Goal: Task Accomplishment & Management: Complete application form

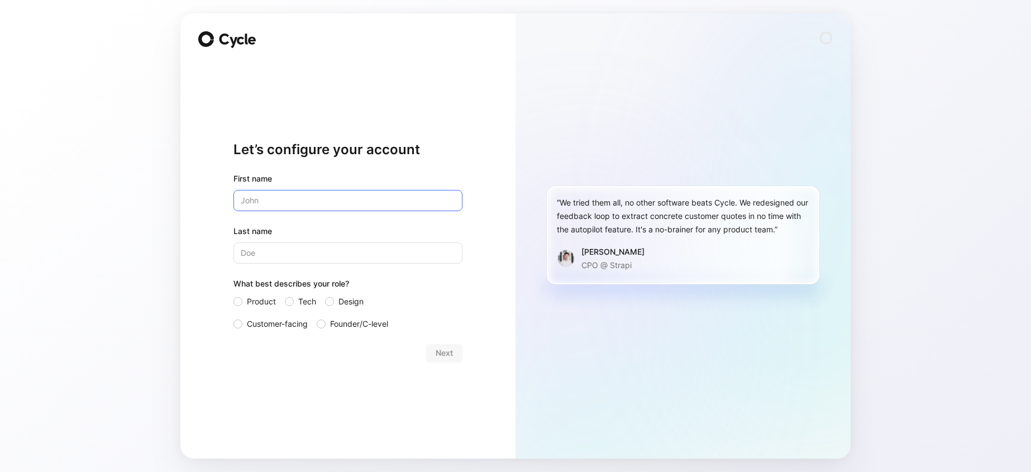
click at [349, 193] on input "text" at bounding box center [348, 200] width 229 height 21
type input "[PERSON_NAME]"
click at [141, 215] on div "Let’s configure your account First name [PERSON_NAME] Last name [PERSON_NAME] W…" at bounding box center [515, 236] width 1031 height 472
click at [263, 325] on span "Customer-facing" at bounding box center [277, 323] width 61 height 13
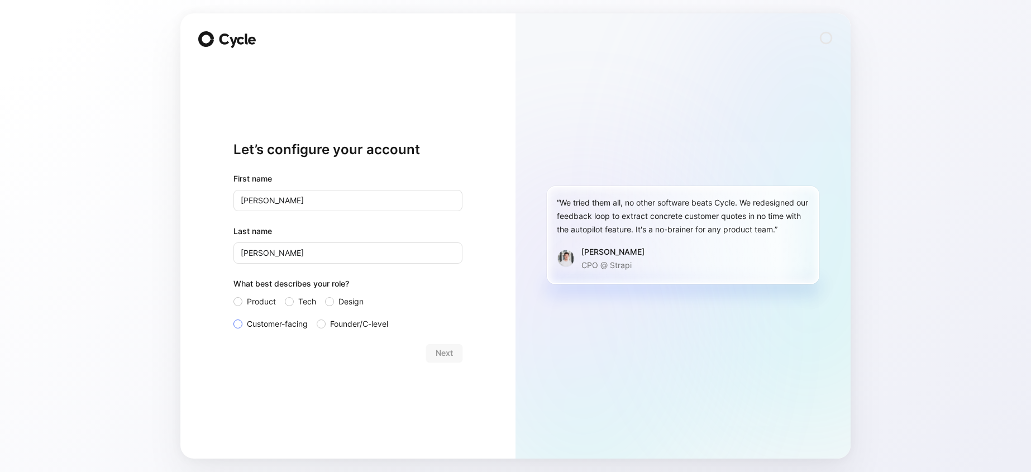
click at [234, 317] on input "Customer-facing" at bounding box center [234, 317] width 0 height 0
click at [456, 352] on button "Next" at bounding box center [444, 353] width 36 height 18
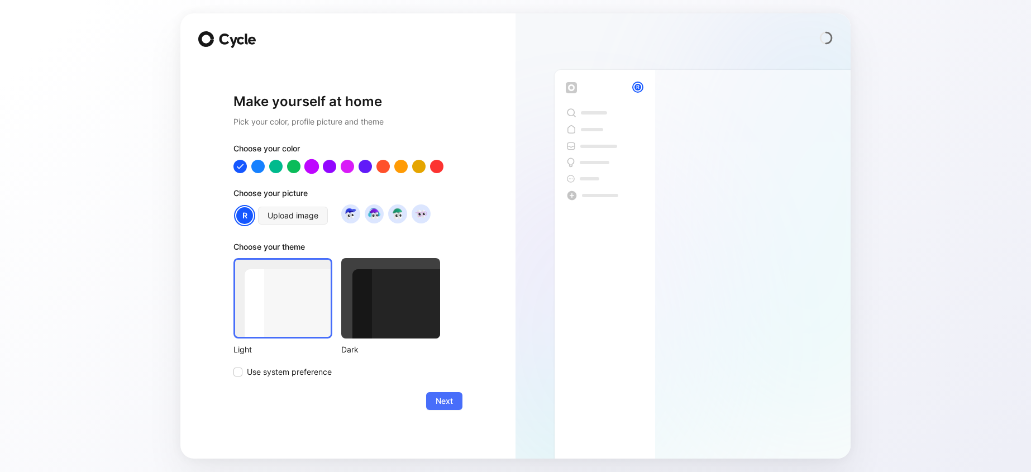
click at [314, 165] on div at bounding box center [311, 166] width 15 height 15
click at [344, 168] on div at bounding box center [347, 166] width 15 height 15
click at [326, 165] on div at bounding box center [329, 166] width 15 height 15
click at [300, 166] on div at bounding box center [294, 166] width 15 height 15
click at [372, 216] on img at bounding box center [374, 213] width 15 height 15
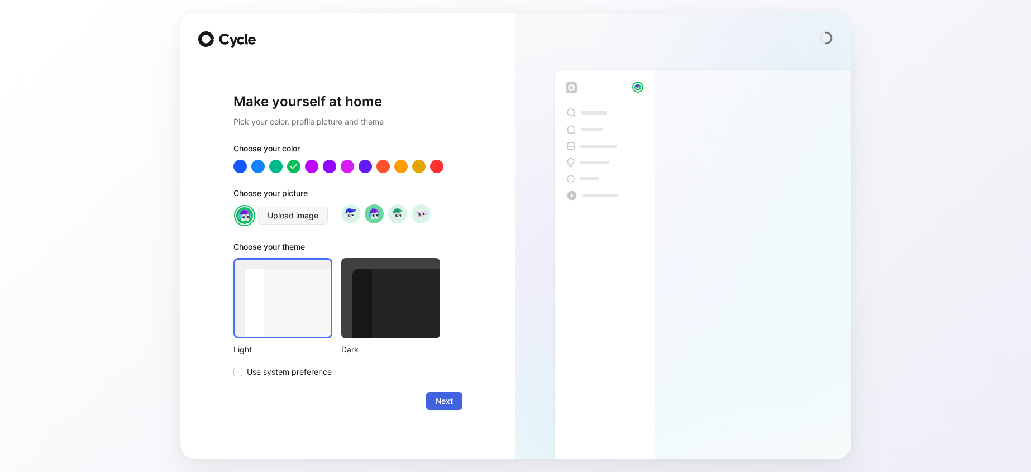
click at [441, 395] on span "Next" at bounding box center [444, 400] width 17 height 13
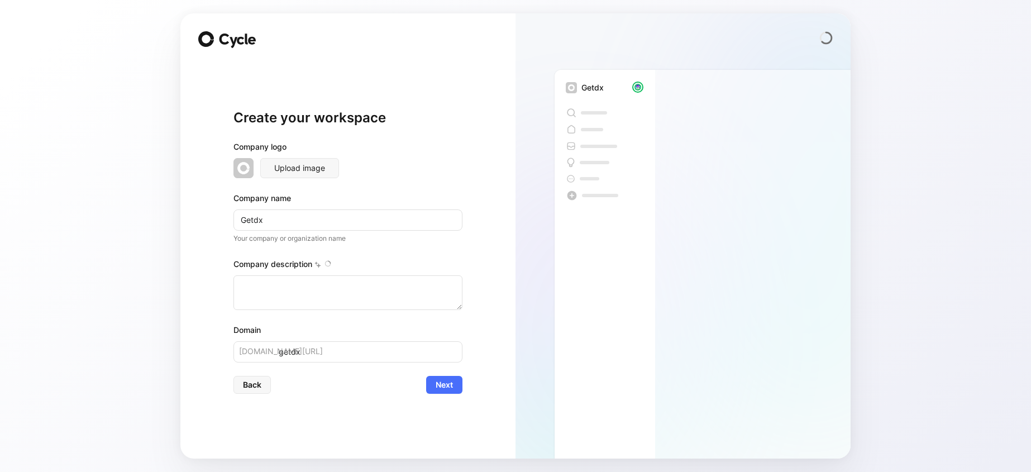
type textarea "DX is an engineering intelligence platform based in [US_STATE], designed to hel…"
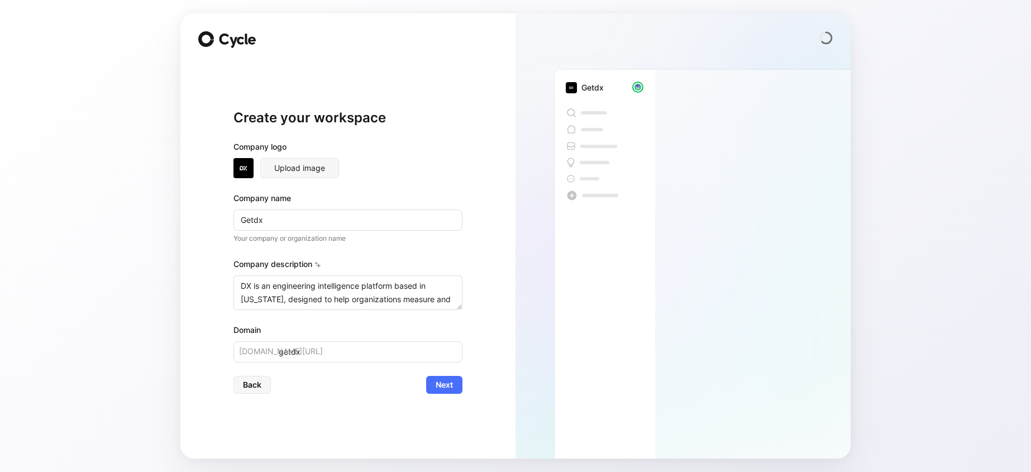
drag, startPoint x: 379, startPoint y: 316, endPoint x: 429, endPoint y: 391, distance: 89.9
click at [379, 316] on div "Company logo Upload image Company name Getdx Your company or organization name …" at bounding box center [348, 251] width 229 height 222
click at [436, 385] on span "Next" at bounding box center [444, 384] width 17 height 13
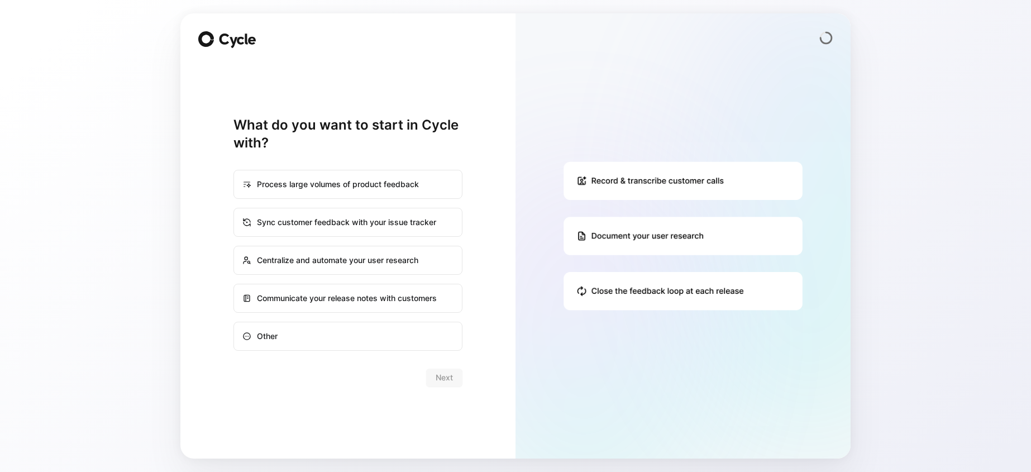
click at [287, 230] on div "Sync customer feedback with your issue tracker" at bounding box center [348, 222] width 227 height 27
click at [235, 209] on input "Sync customer feedback with your issue tracker" at bounding box center [234, 208] width 1 height 1
radio input "true"
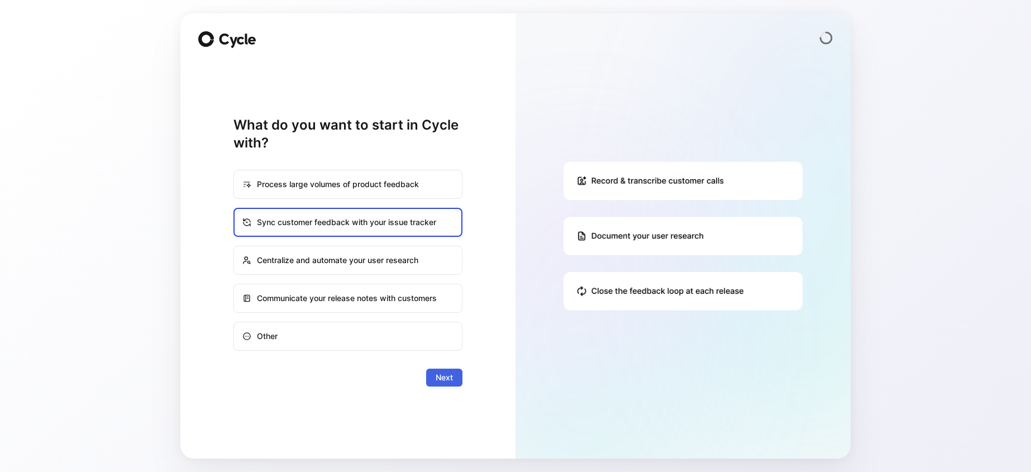
click at [449, 381] on span "Next" at bounding box center [444, 377] width 17 height 13
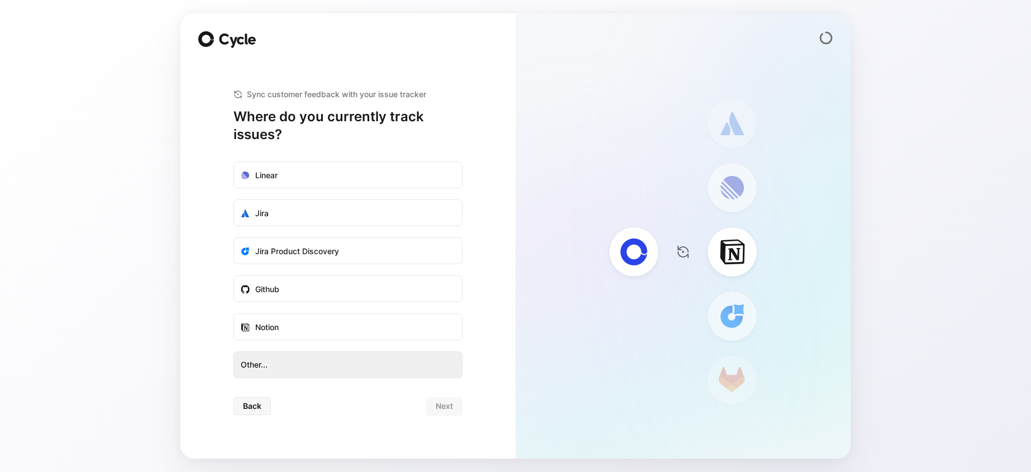
click at [310, 359] on span "Other..." at bounding box center [348, 364] width 215 height 13
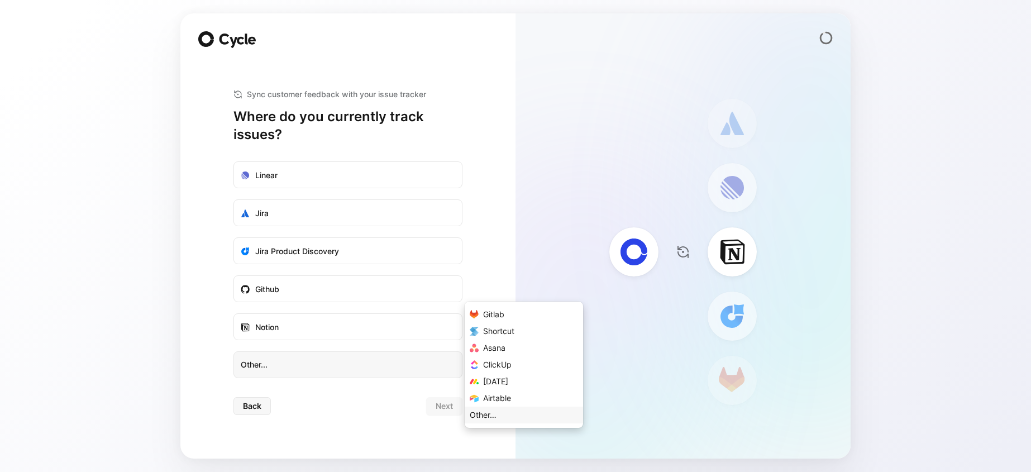
click at [494, 413] on div "Other…" at bounding box center [483, 414] width 27 height 13
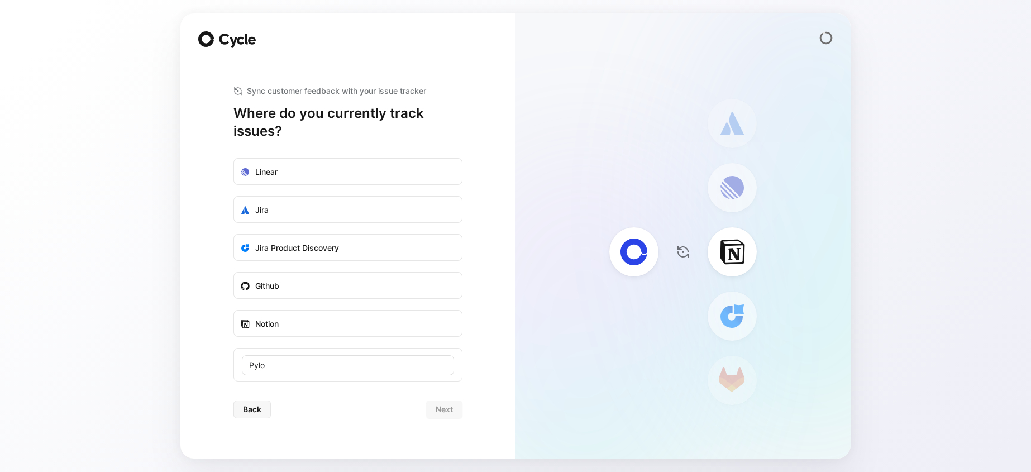
type input "Pylon"
click at [256, 405] on span "Back" at bounding box center [252, 405] width 18 height 13
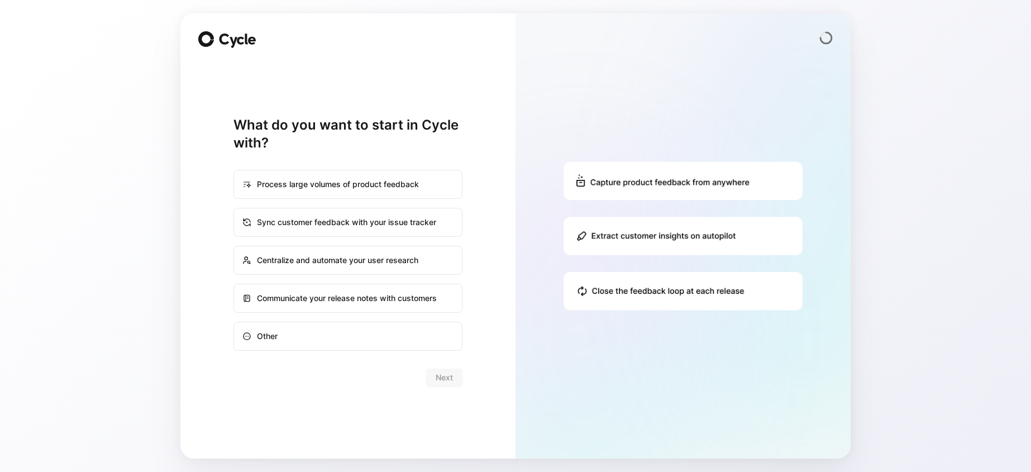
click at [317, 180] on div "Process large volumes of product feedback" at bounding box center [348, 184] width 227 height 27
click at [235, 171] on input "Process large volumes of product feedback" at bounding box center [234, 170] width 1 height 1
radio input "true"
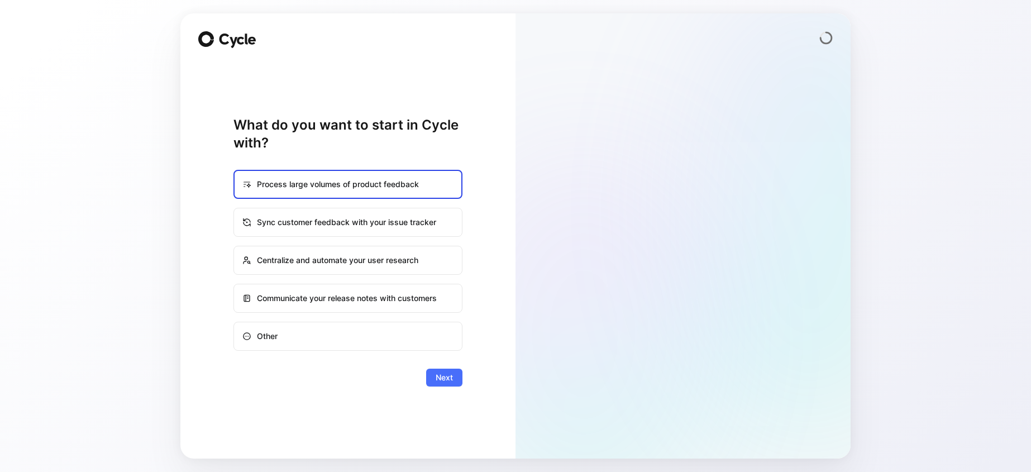
click at [442, 379] on span "Next" at bounding box center [444, 377] width 17 height 13
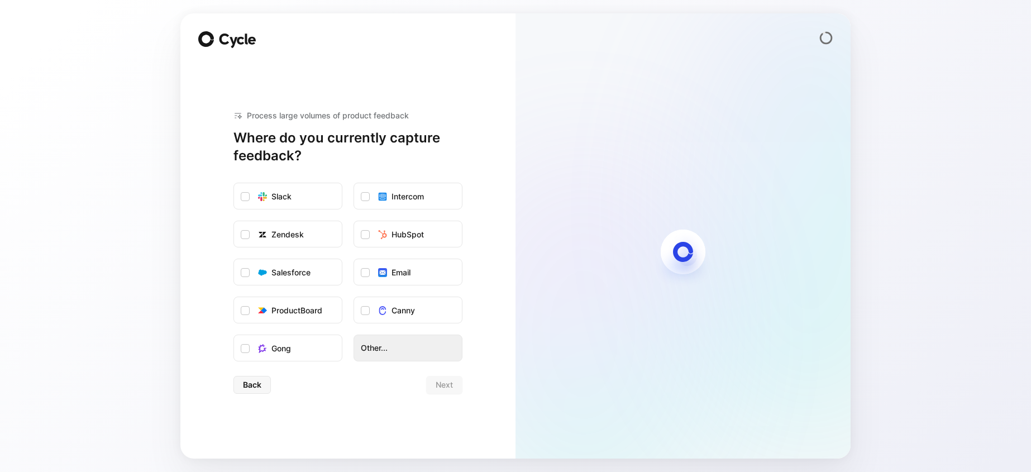
click at [377, 343] on span "Other..." at bounding box center [408, 347] width 94 height 13
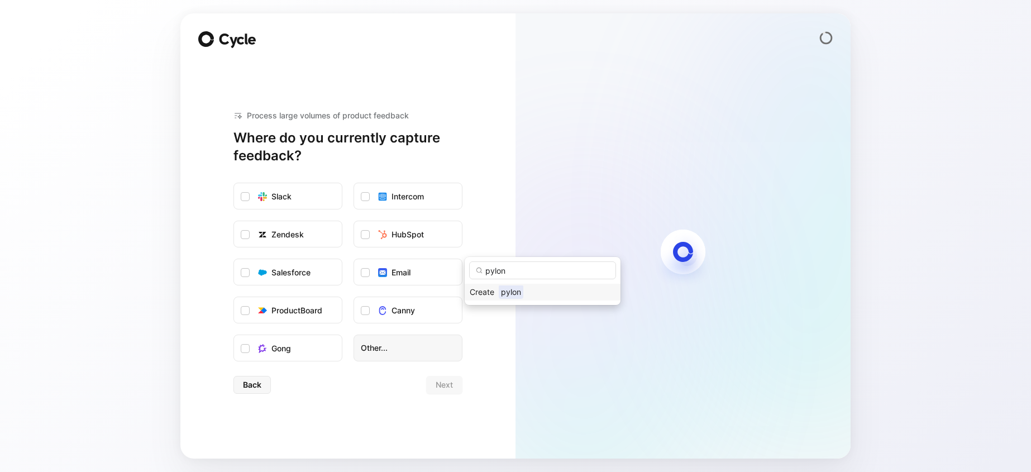
type input "pylon"
click at [488, 293] on div "Create" at bounding box center [482, 291] width 25 height 13
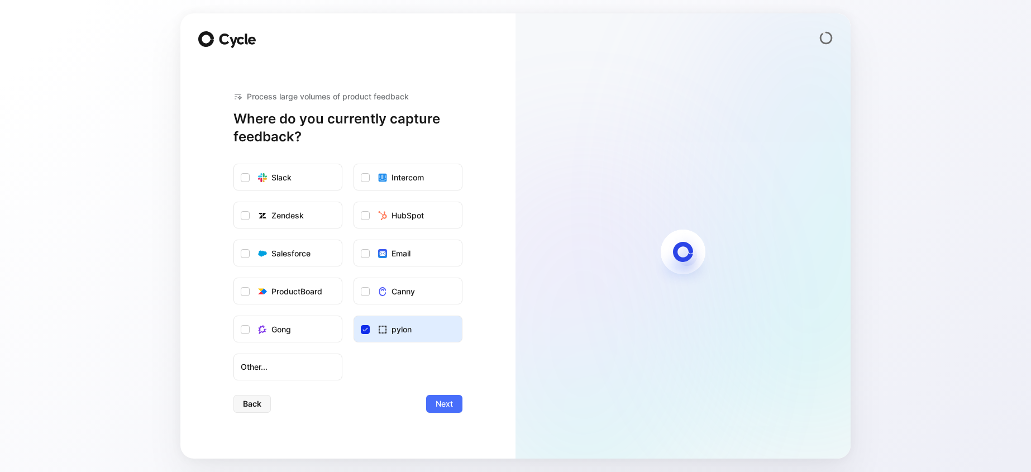
click at [449, 398] on span "Next" at bounding box center [444, 403] width 17 height 13
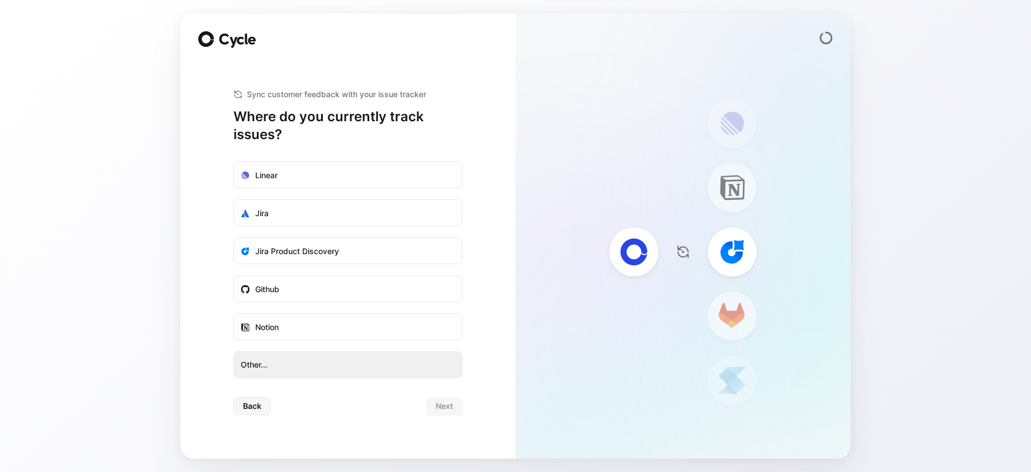
click at [296, 361] on span "Other..." at bounding box center [348, 364] width 215 height 13
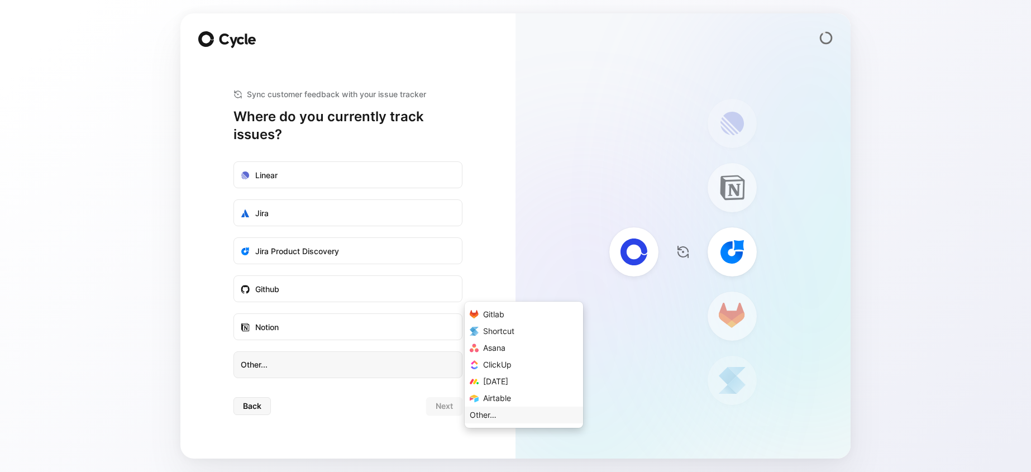
click at [488, 411] on div "Other…" at bounding box center [483, 414] width 27 height 13
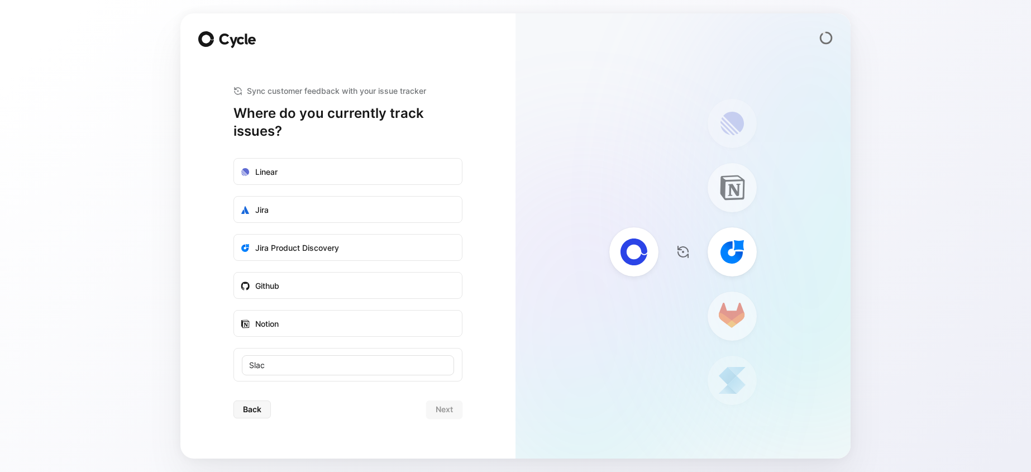
type input "Slack"
click at [440, 406] on div "Back Next" at bounding box center [348, 406] width 229 height 18
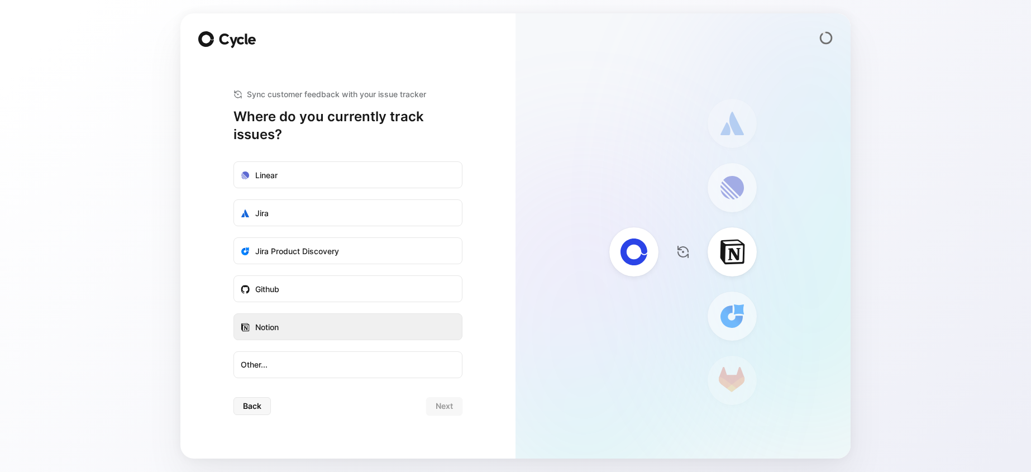
click at [334, 336] on label "Notion" at bounding box center [348, 327] width 228 height 27
click at [234, 314] on input "Notion" at bounding box center [234, 314] width 0 height 0
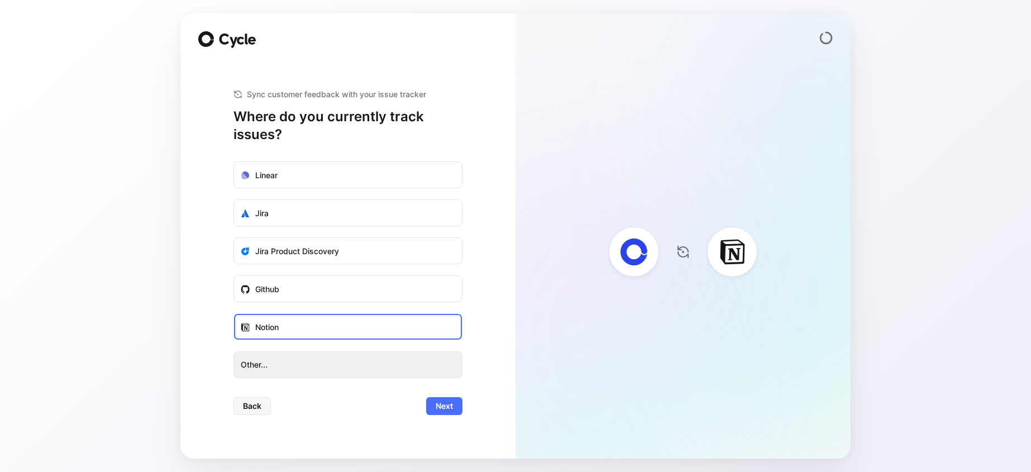
click at [337, 353] on button "Other..." at bounding box center [348, 364] width 229 height 27
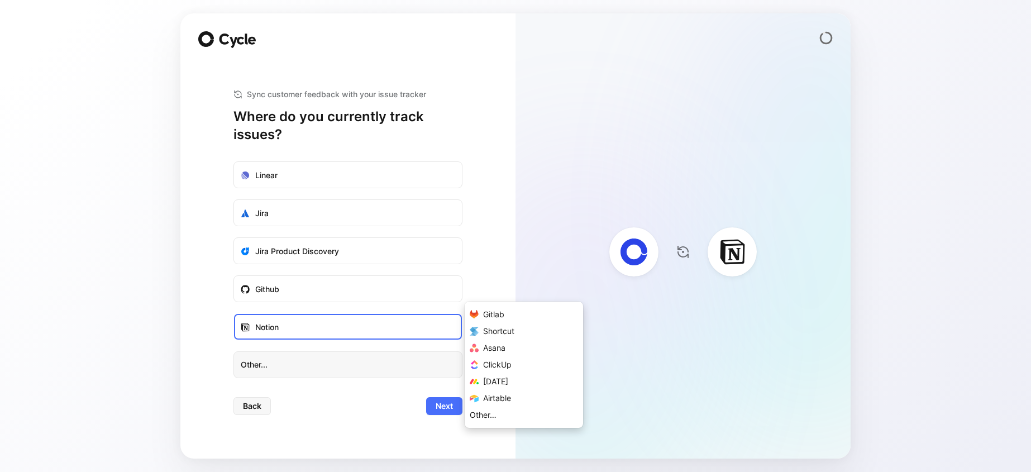
click at [487, 417] on div "Other…" at bounding box center [483, 414] width 27 height 13
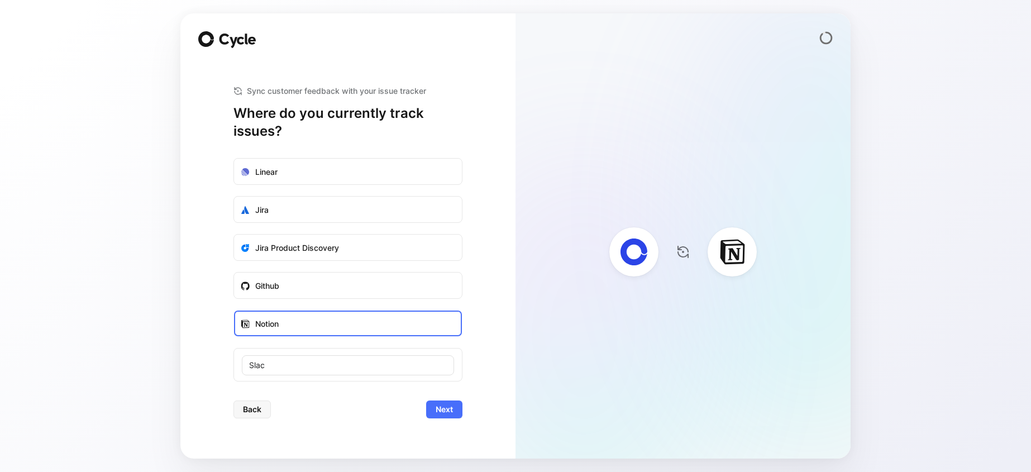
type input "Slack"
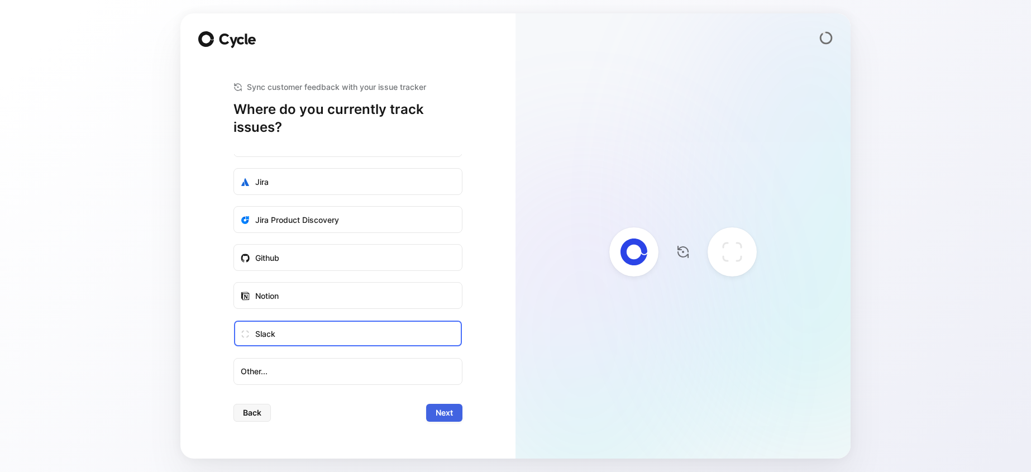
click at [451, 416] on span "Next" at bounding box center [444, 412] width 17 height 13
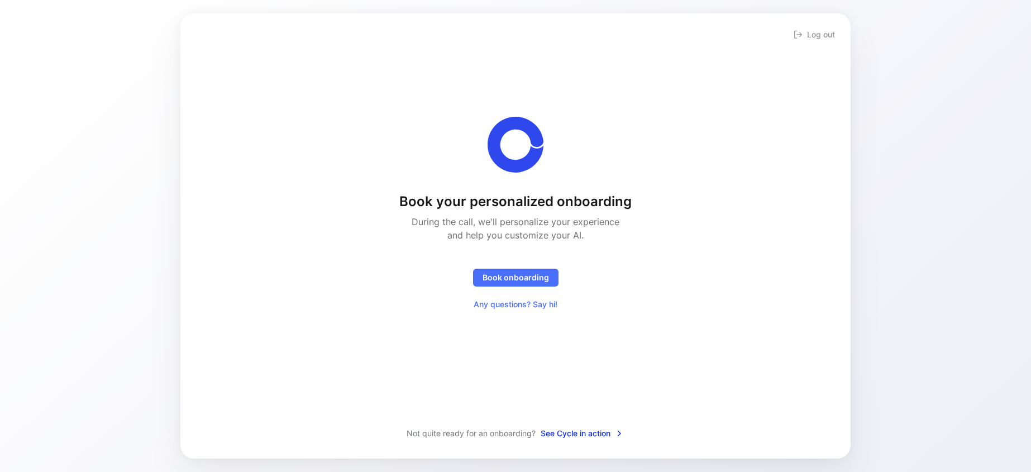
click at [589, 431] on span "See Cycle in action" at bounding box center [582, 433] width 83 height 13
click at [799, 397] on div "Join me to get immediate access" at bounding box center [762, 402] width 142 height 13
click at [823, 442] on img at bounding box center [824, 431] width 27 height 27
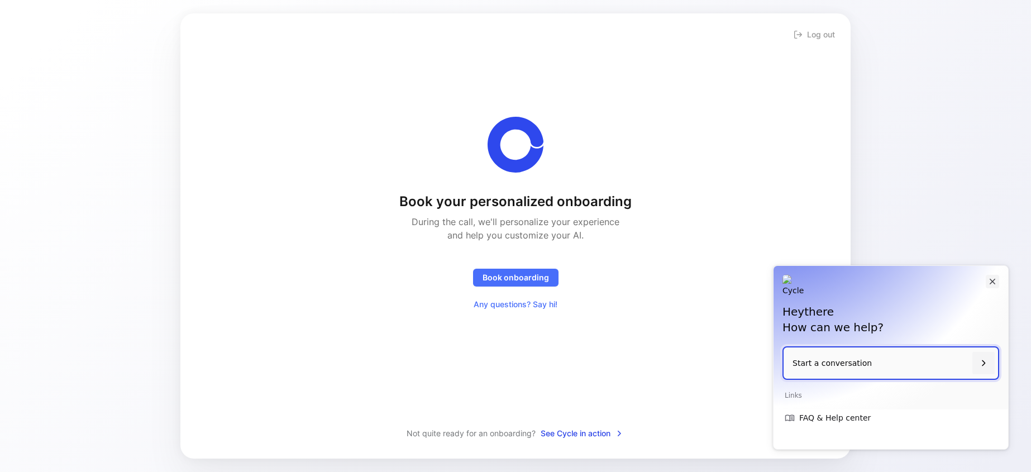
click at [994, 279] on icon "Close" at bounding box center [993, 282] width 10 height 10
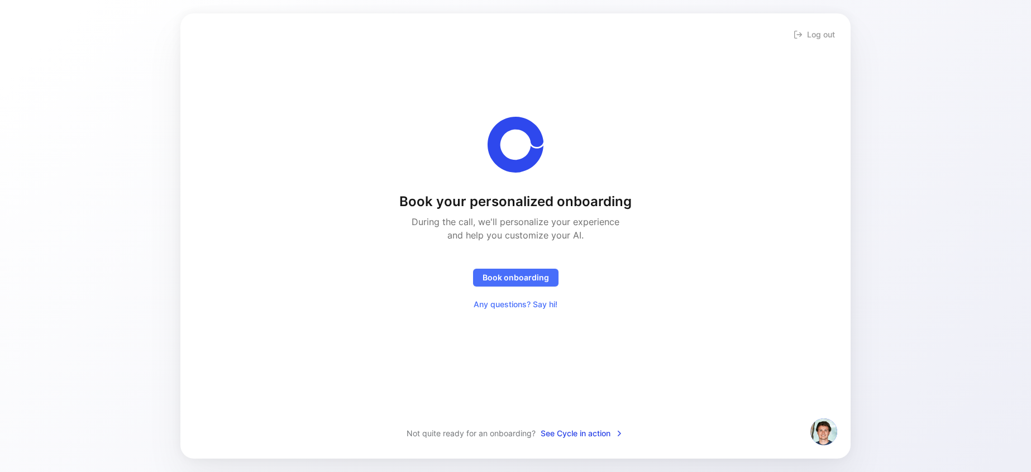
click at [812, 426] on img at bounding box center [824, 431] width 27 height 27
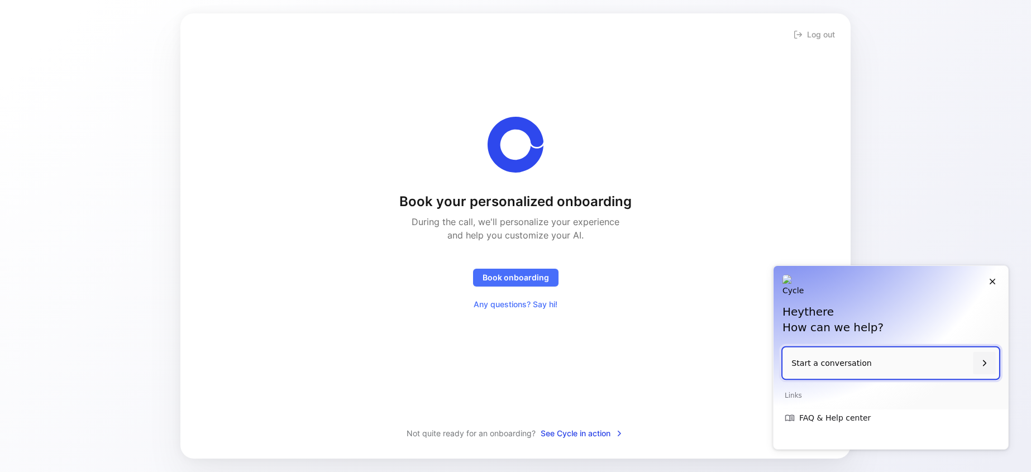
click at [845, 372] on p "Start a conversation" at bounding box center [880, 364] width 177 height 32
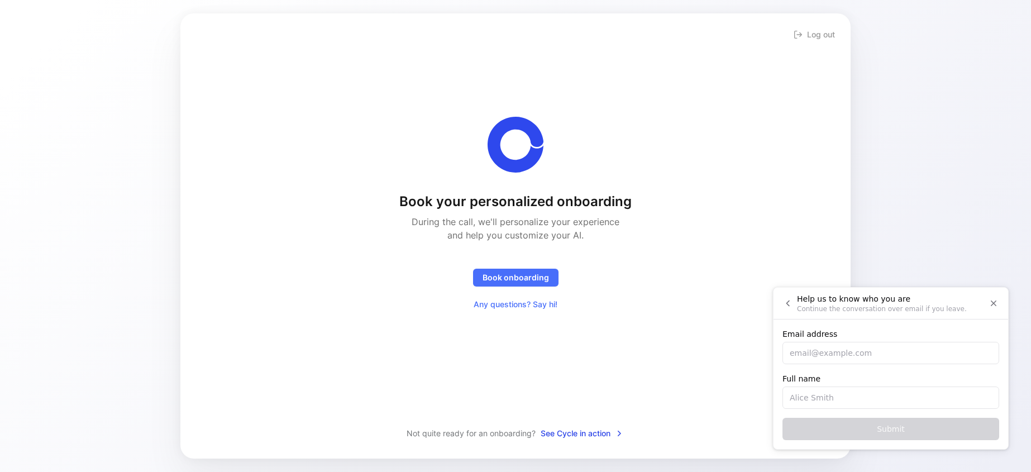
click at [996, 298] on icon "Close" at bounding box center [994, 303] width 10 height 10
